Goal: Task Accomplishment & Management: Manage account settings

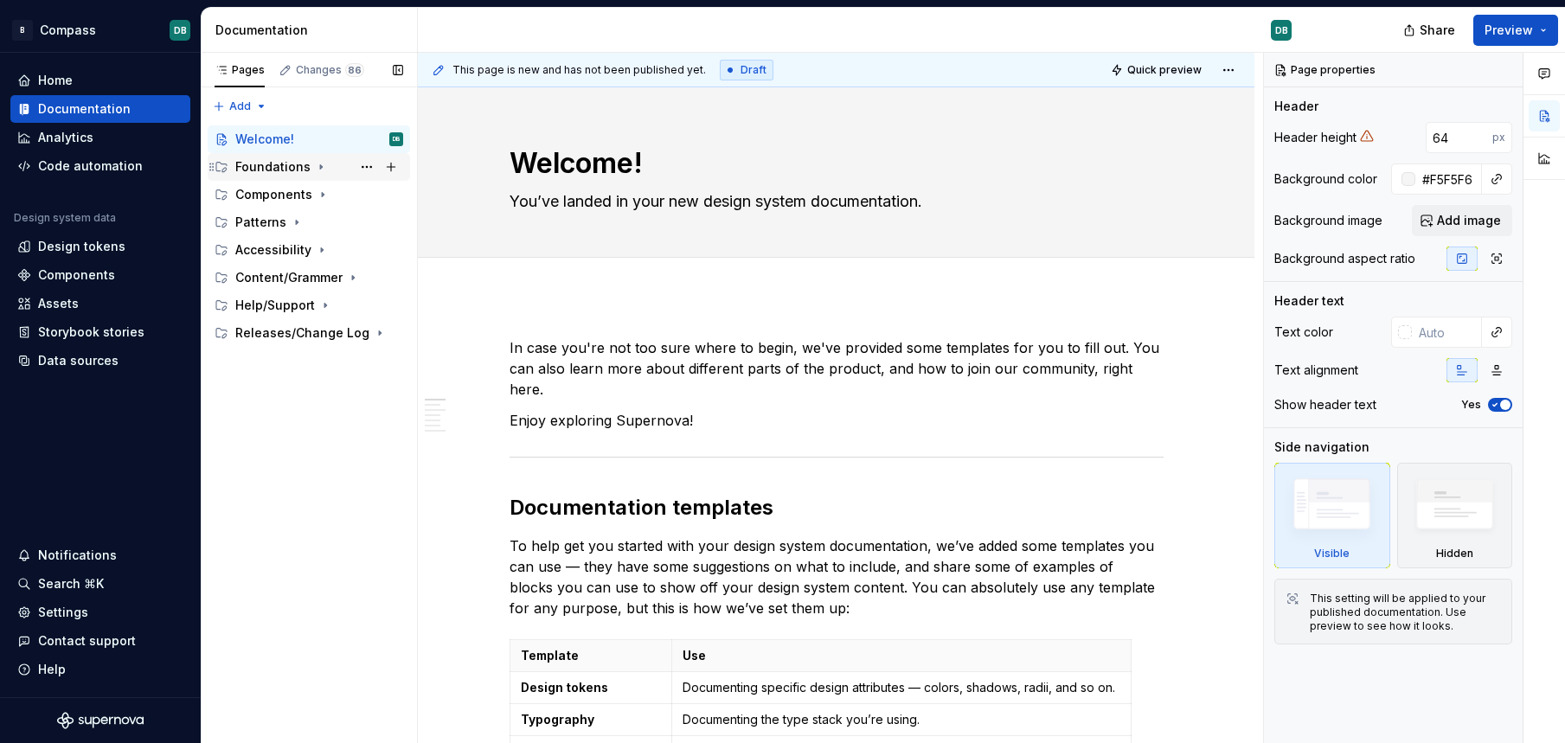
click at [259, 168] on div "Foundations" at bounding box center [272, 166] width 75 height 17
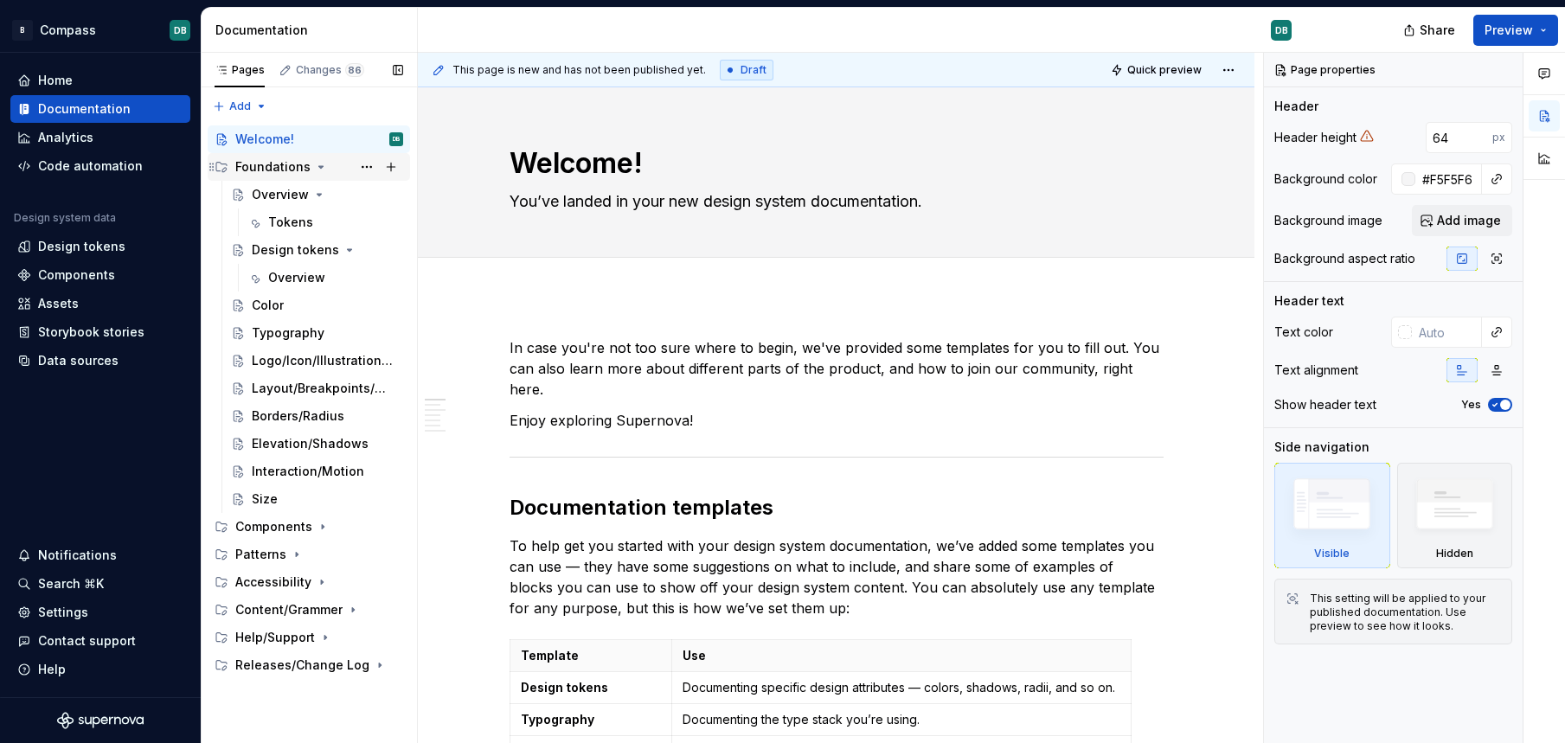
click at [259, 168] on div "Foundations" at bounding box center [272, 166] width 75 height 17
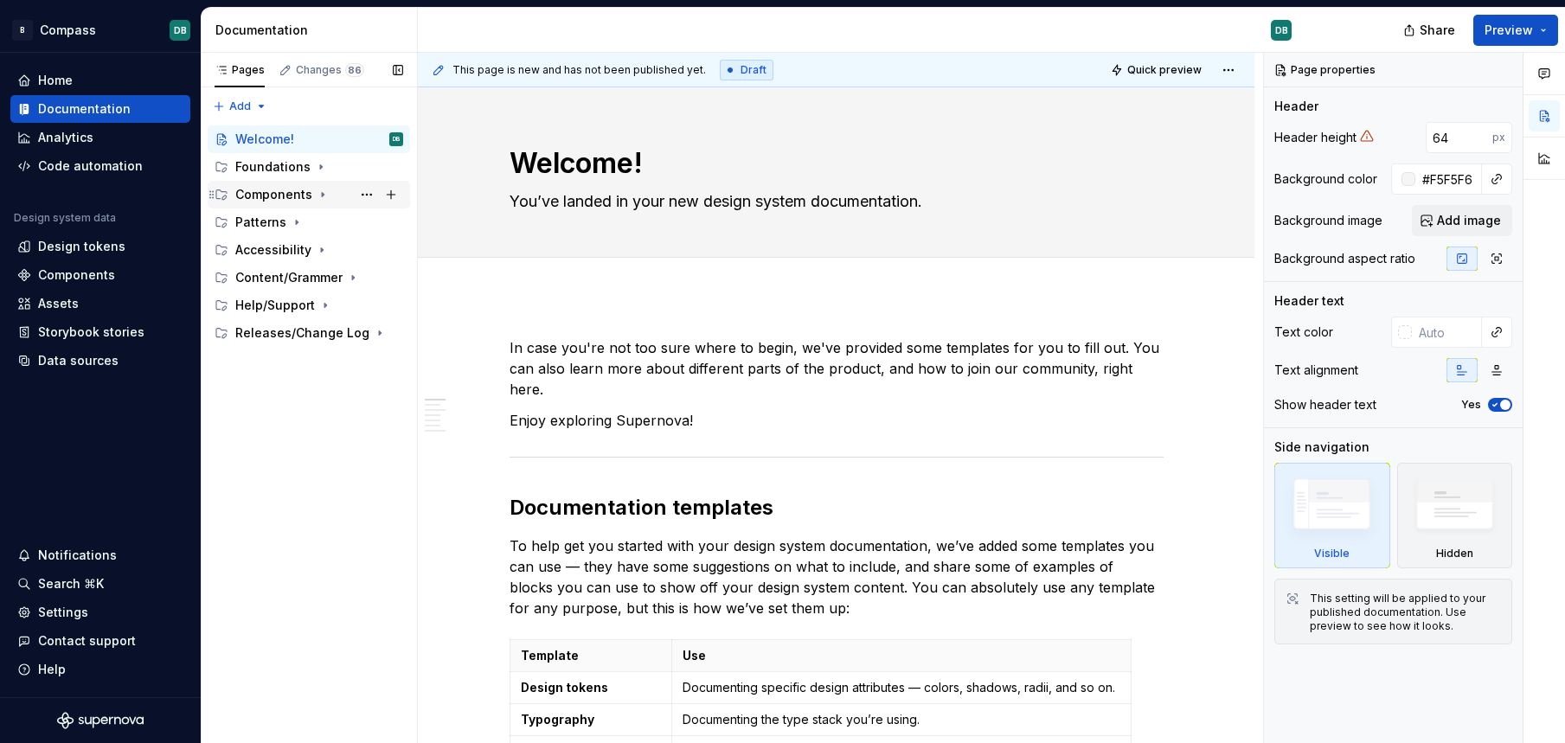
click at [317, 195] on icon "Page tree" at bounding box center [323, 195] width 14 height 14
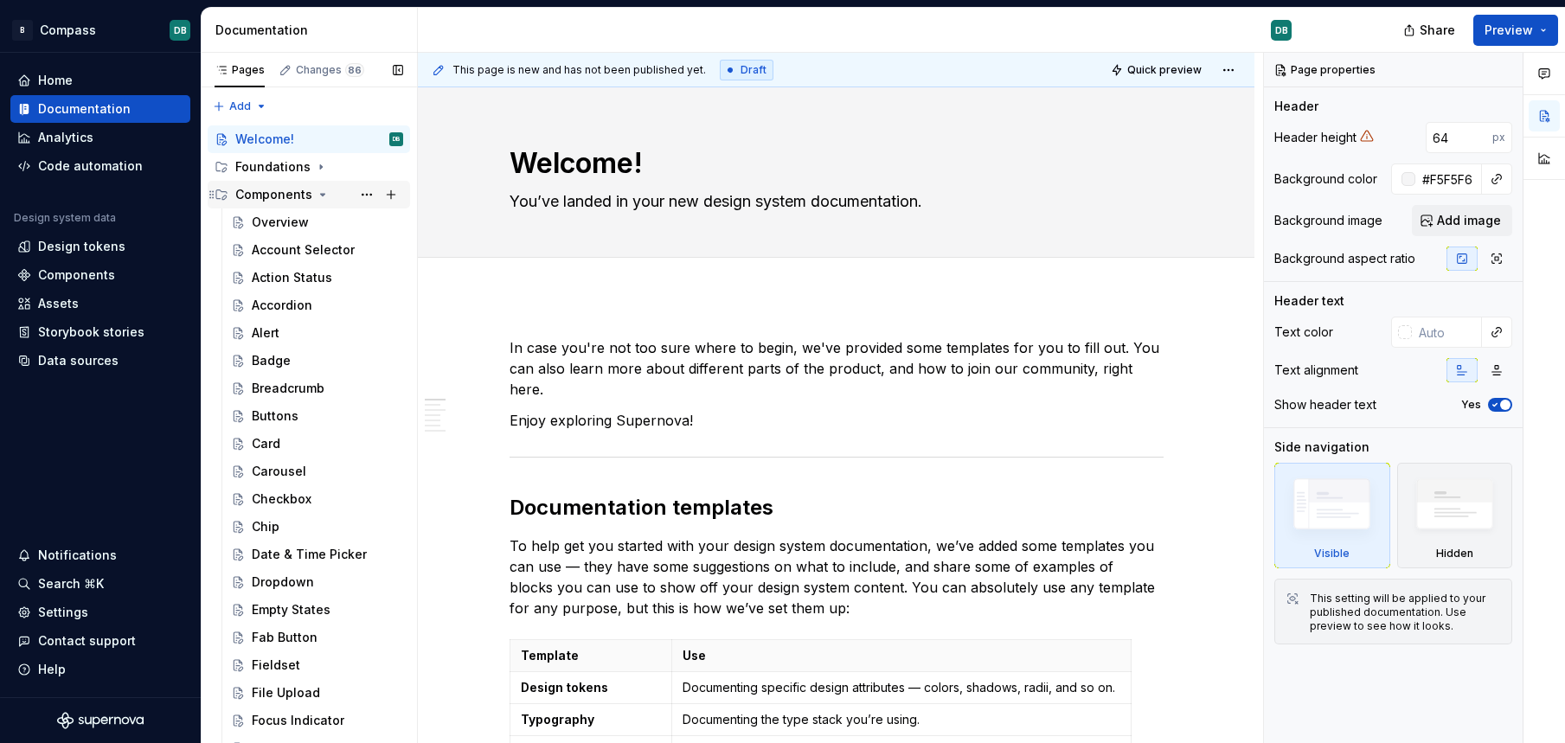
click at [321, 190] on icon "Page tree" at bounding box center [323, 195] width 14 height 14
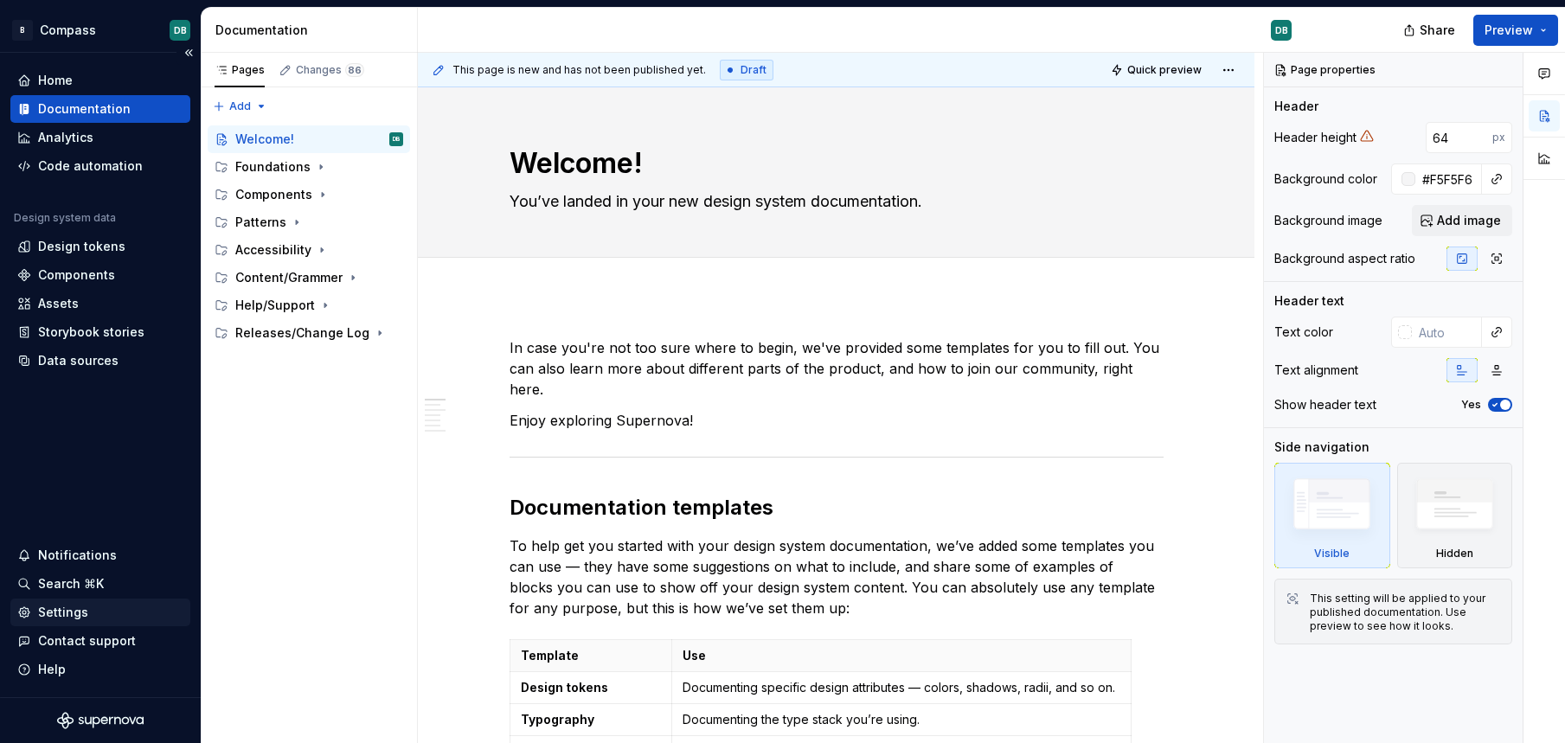
type textarea "*"
click at [61, 614] on div "Settings" at bounding box center [63, 612] width 50 height 17
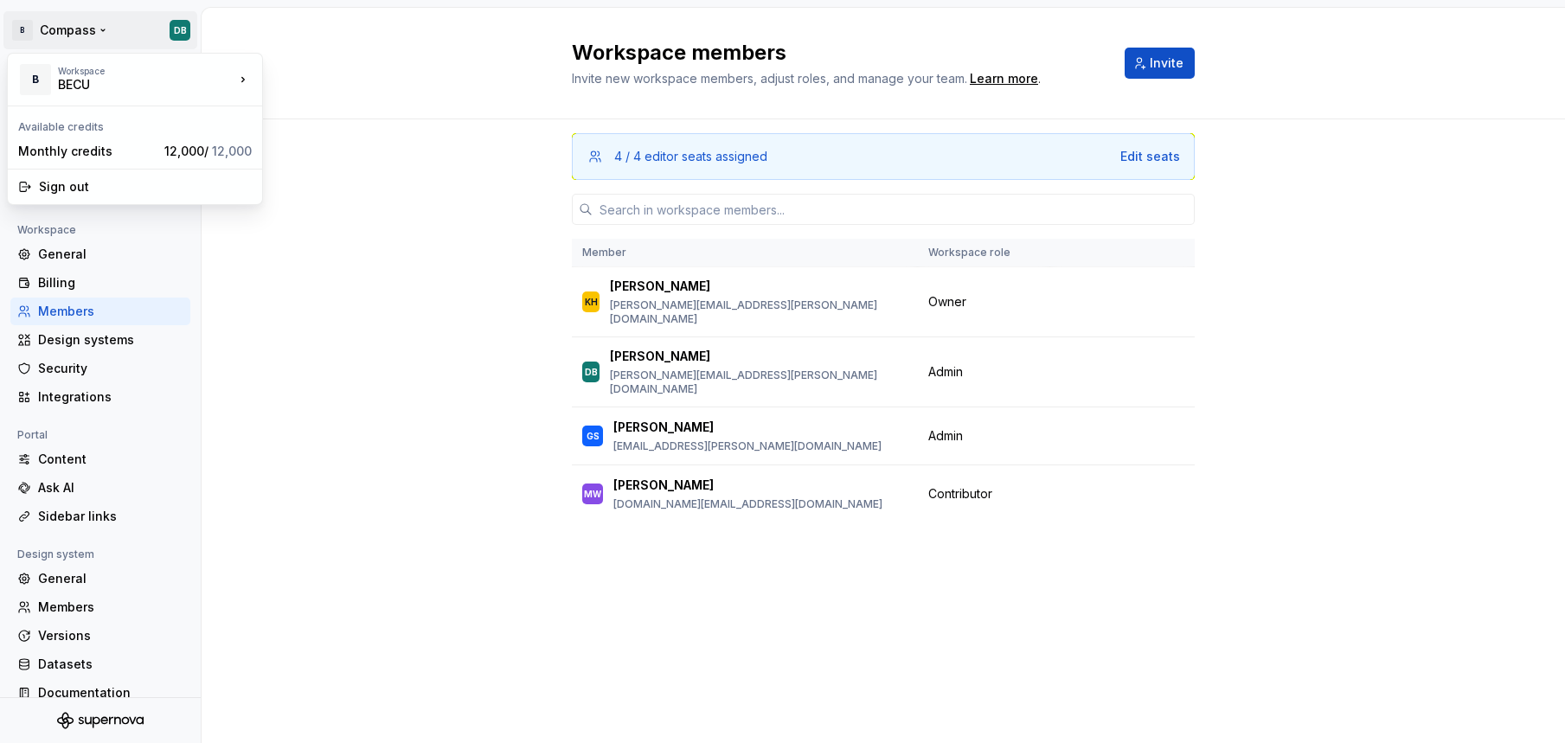
click at [59, 30] on html "B Compass DB Back Account Profile Authentication Notifications Workspace Genera…" at bounding box center [782, 371] width 1565 height 743
click at [325, 72] on div "BECU" at bounding box center [347, 75] width 112 height 17
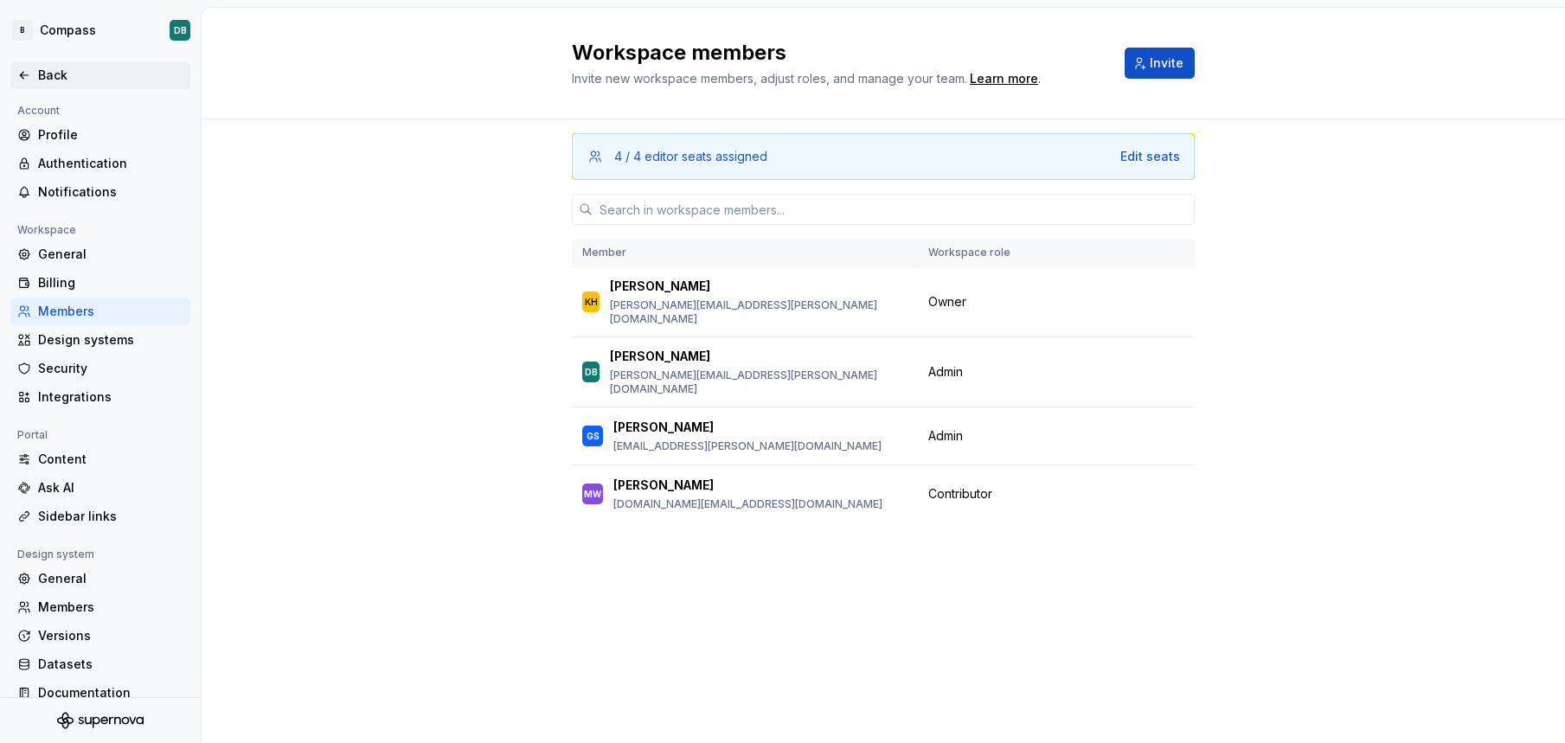
click at [41, 80] on div "Back" at bounding box center [110, 75] width 145 height 17
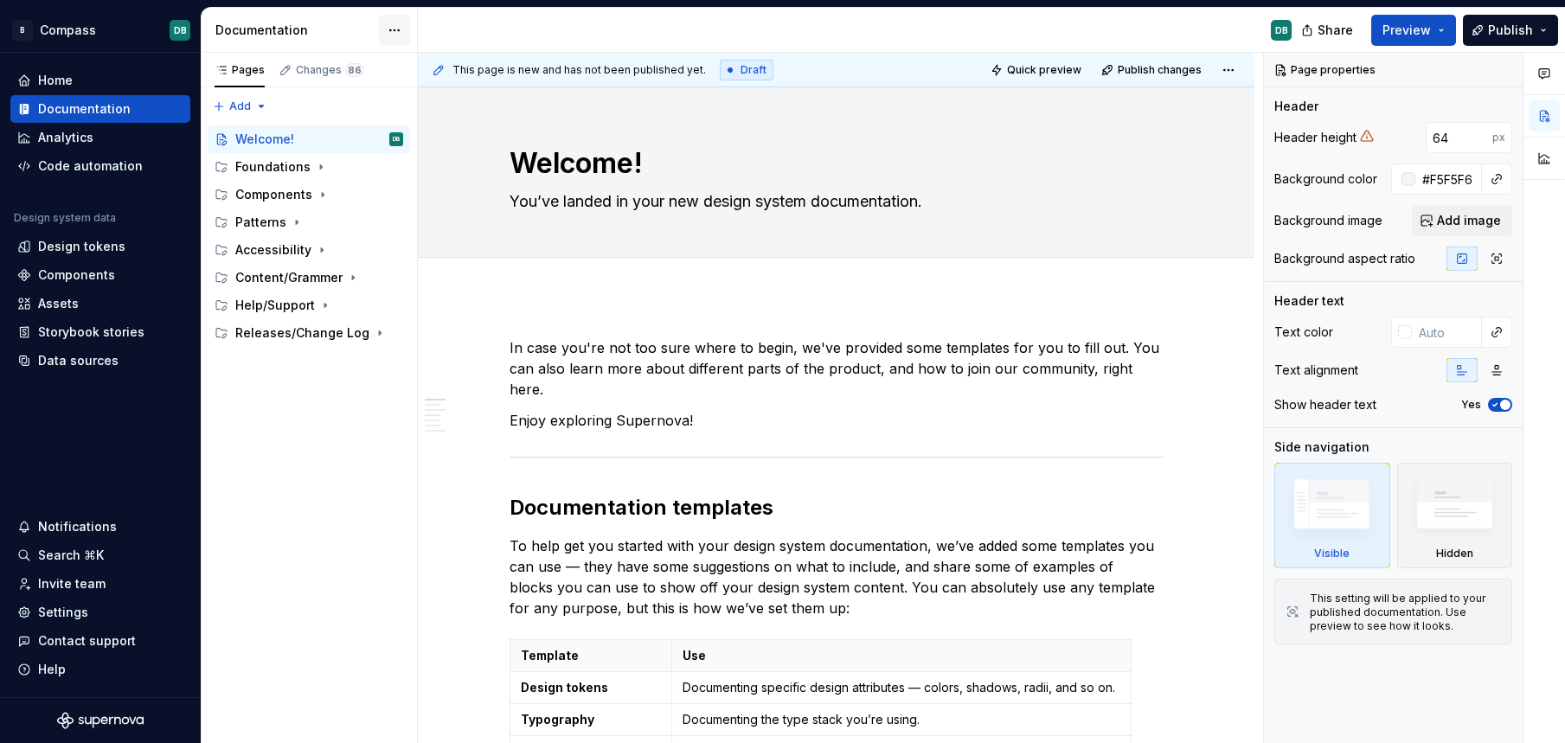
click at [390, 31] on html "B Compass DB Home Documentation Analytics Code automation Design system data De…" at bounding box center [782, 371] width 1565 height 743
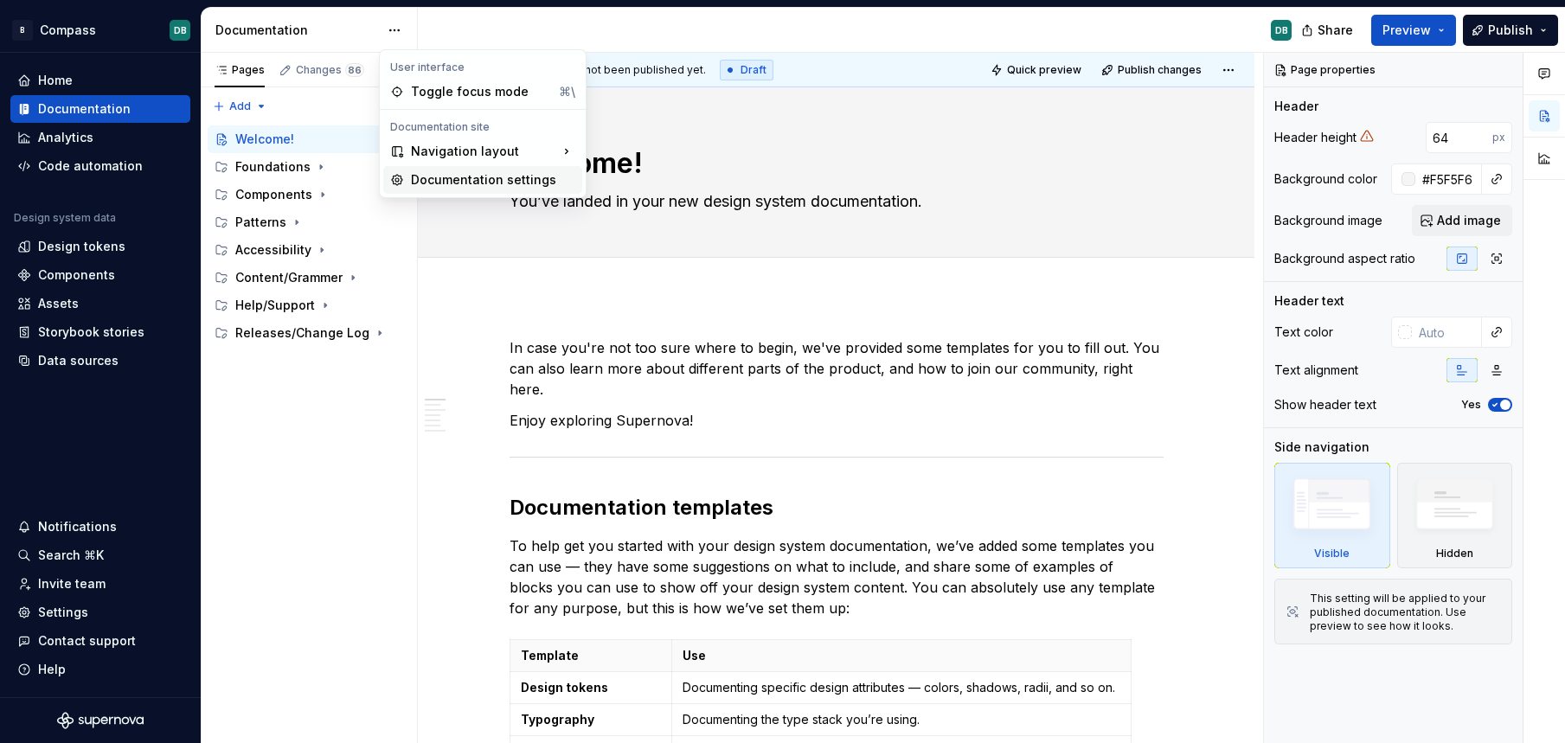
click at [442, 177] on div "Documentation settings" at bounding box center [493, 179] width 164 height 17
type textarea "*"
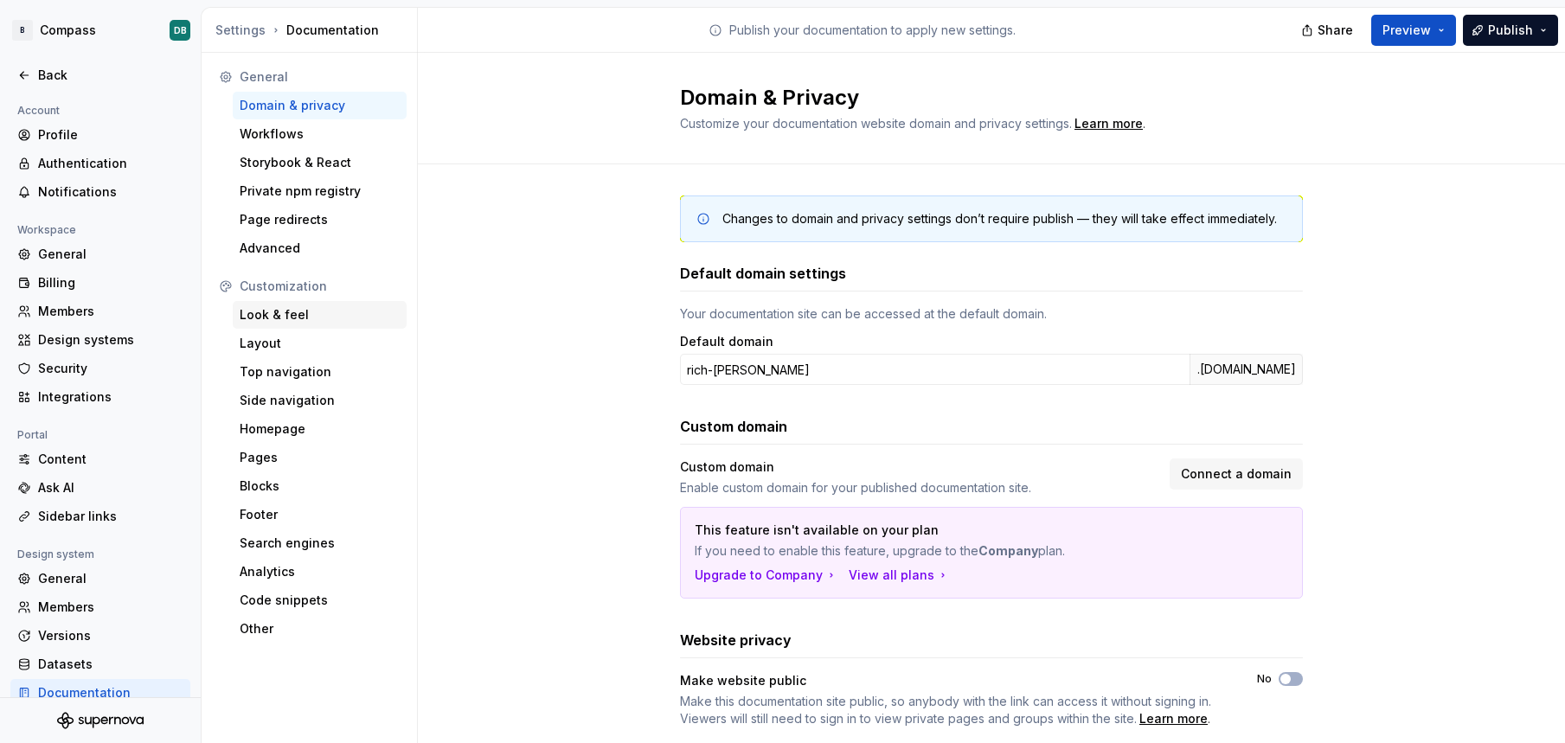
click at [288, 317] on div "Look & feel" at bounding box center [320, 314] width 160 height 17
